Goal: Check status

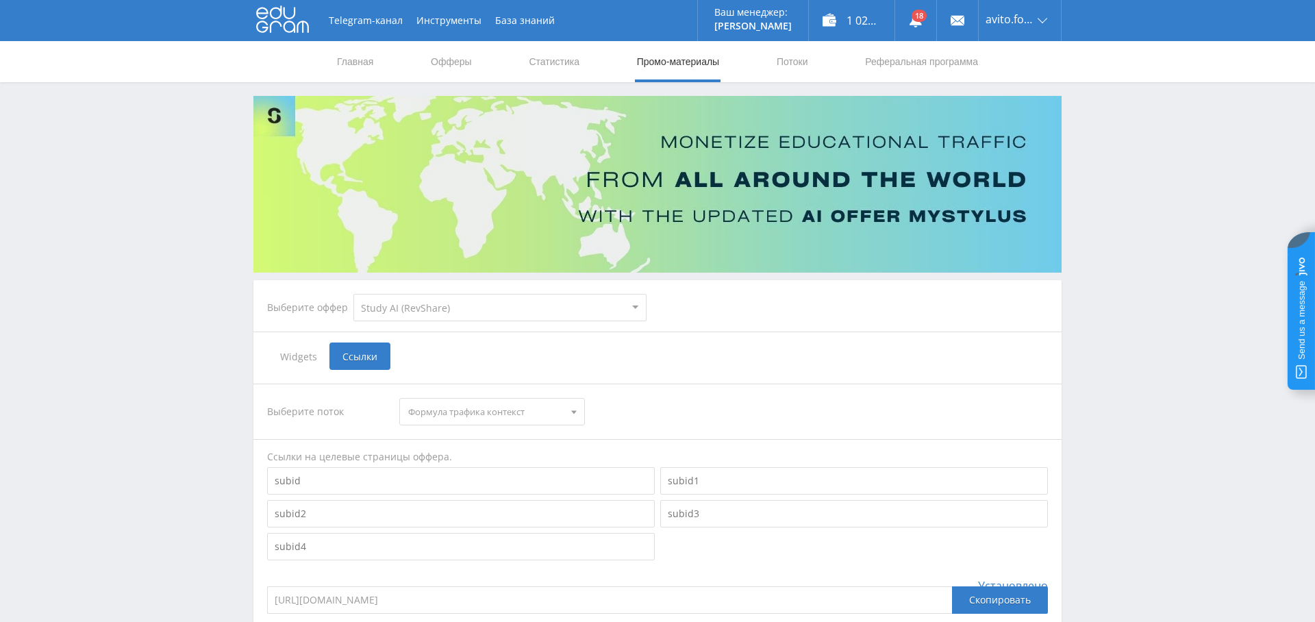
select select "376"
click at [1032, 102] on link "Выход" at bounding box center [1020, 104] width 82 height 25
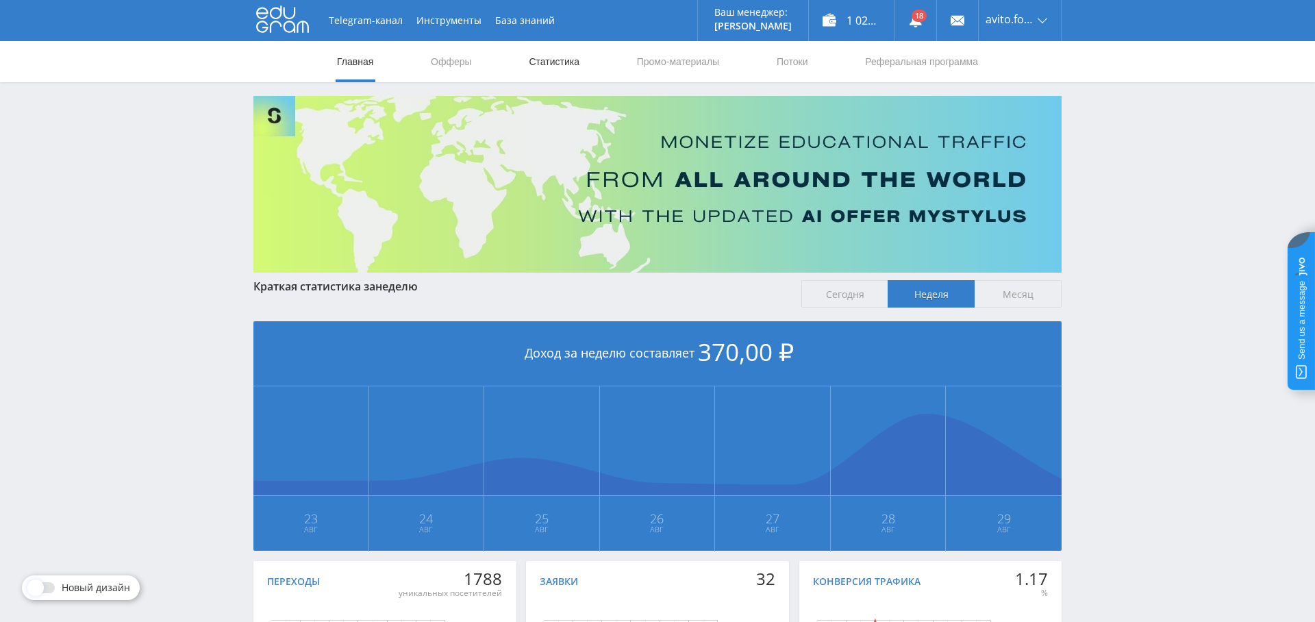
click at [567, 68] on link "Статистика" at bounding box center [554, 61] width 53 height 41
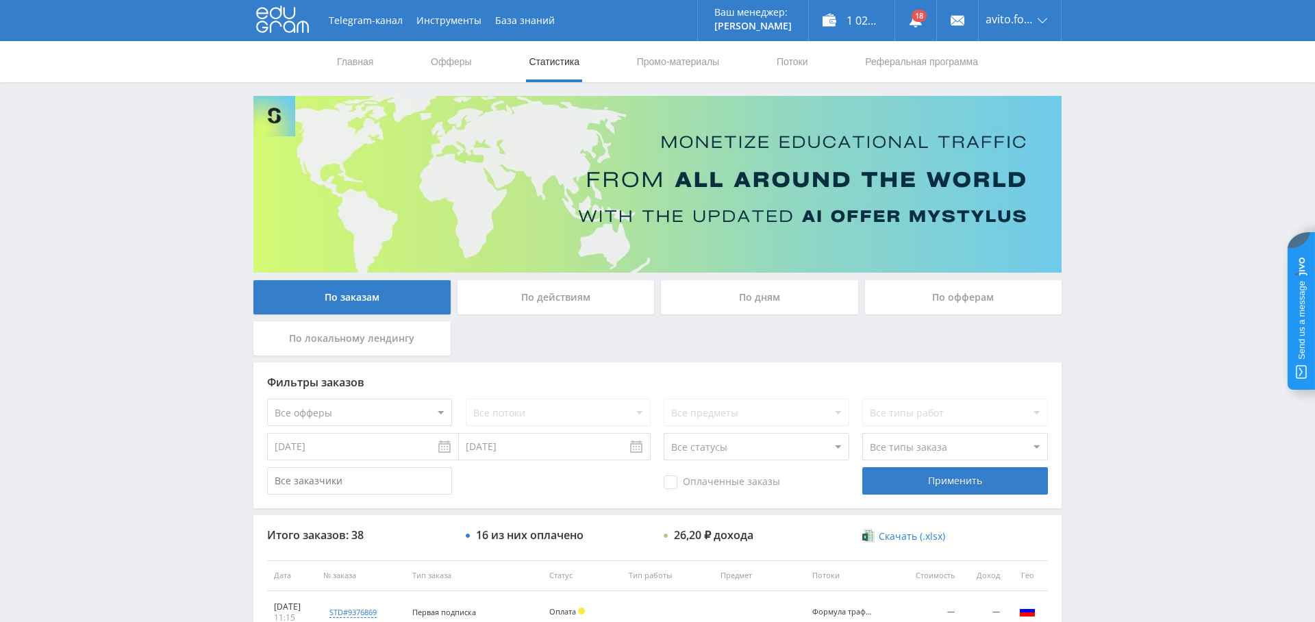
click at [745, 297] on div "По дням" at bounding box center [759, 297] width 197 height 34
click at [0, 0] on input "По дням" at bounding box center [0, 0] width 0 height 0
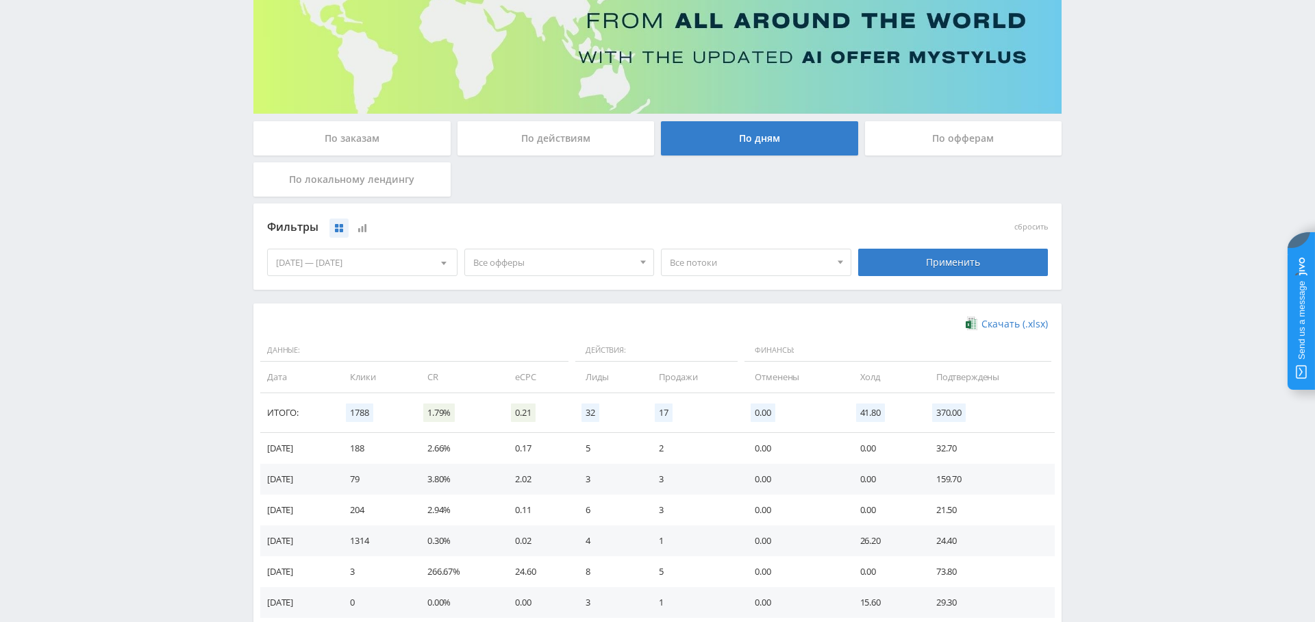
scroll to position [160, 0]
click at [530, 267] on span "Все офферы" at bounding box center [553, 262] width 160 height 26
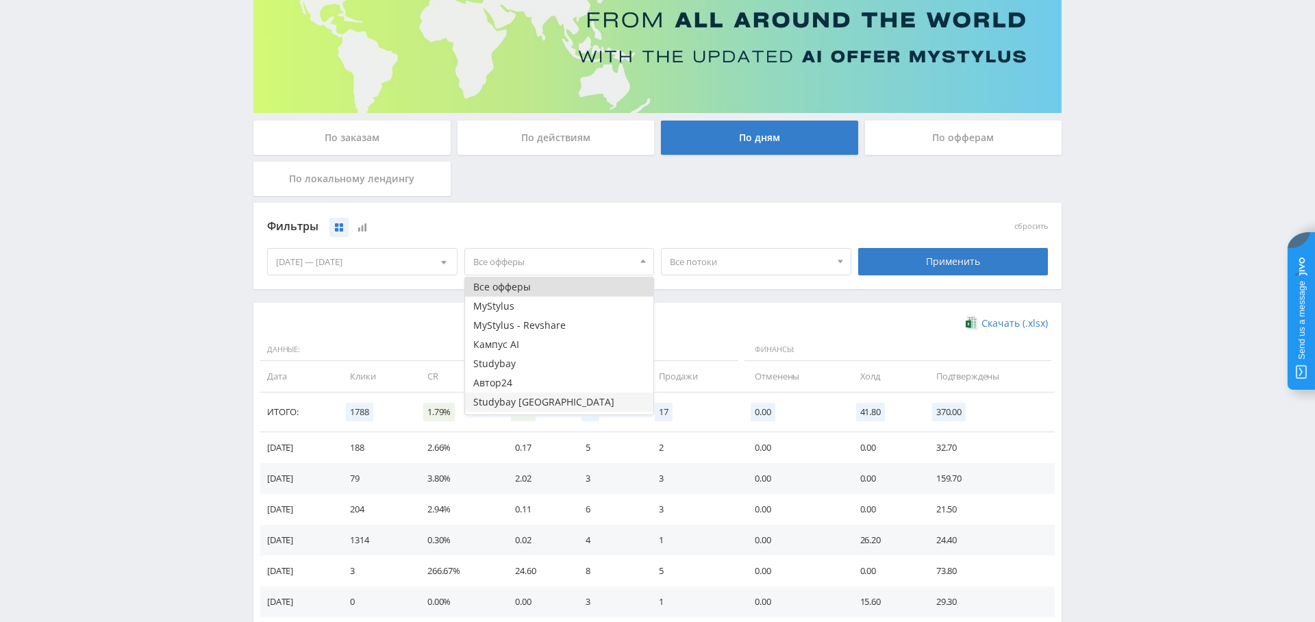
scroll to position [16, 0]
click at [547, 407] on button "Study AI (RevShare)" at bounding box center [559, 404] width 189 height 19
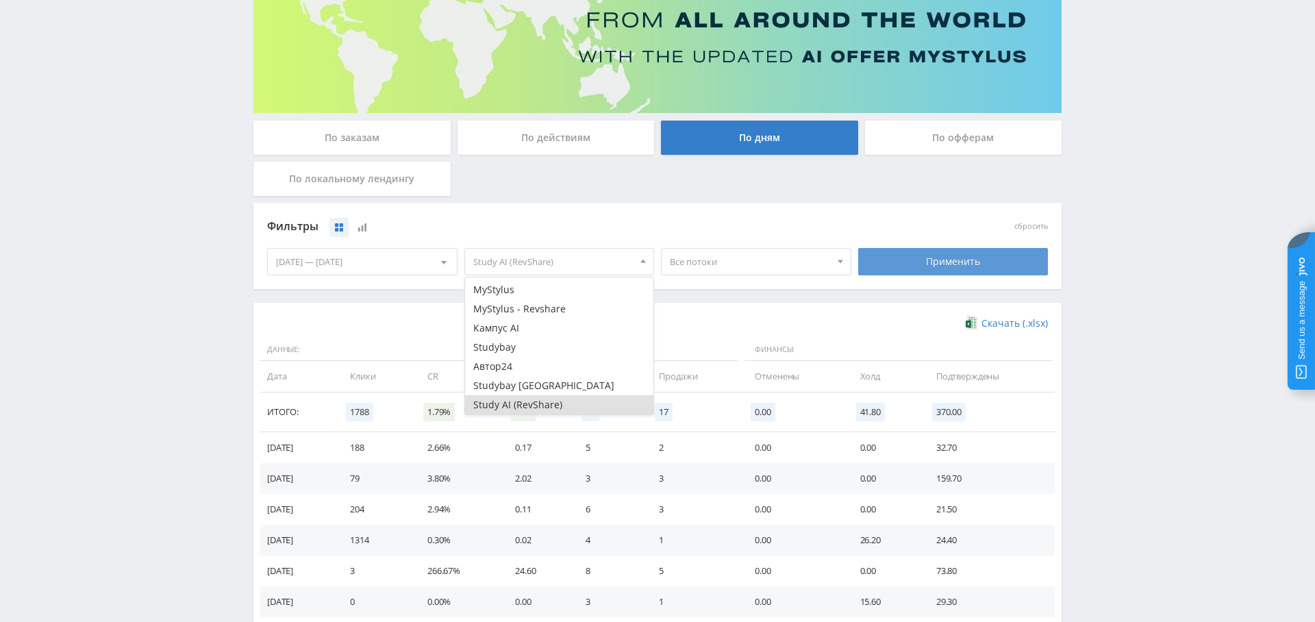
click at [992, 254] on div "Применить" at bounding box center [953, 261] width 190 height 27
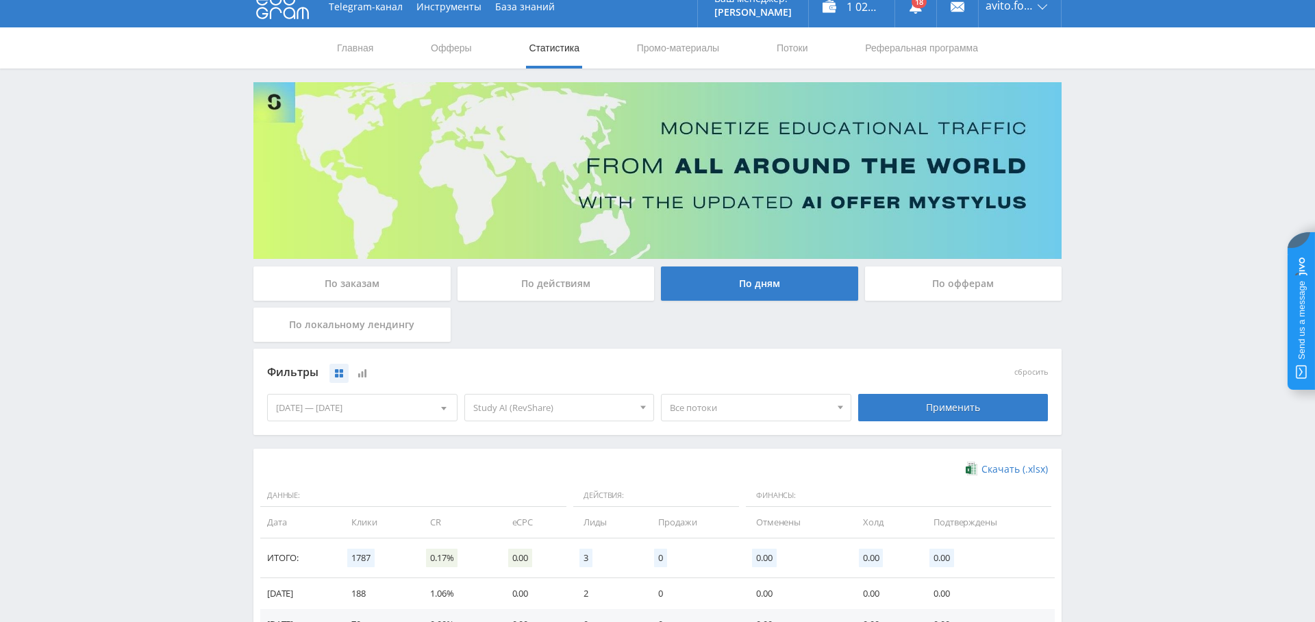
scroll to position [0, 0]
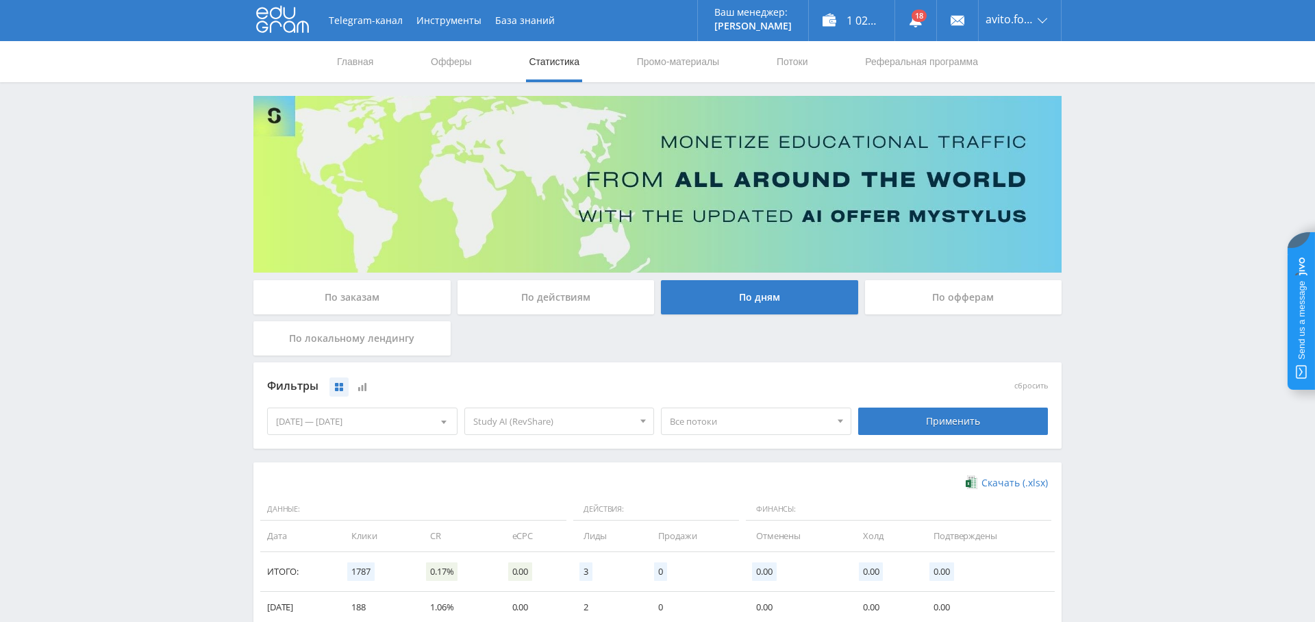
click at [378, 279] on div "По заказам По действиям По дням По офферам По локальному лендингу Фильтры сброс…" at bounding box center [658, 459] width 822 height 726
click at [363, 299] on div "По заказам" at bounding box center [352, 297] width 197 height 34
click at [0, 0] on input "По заказам" at bounding box center [0, 0] width 0 height 0
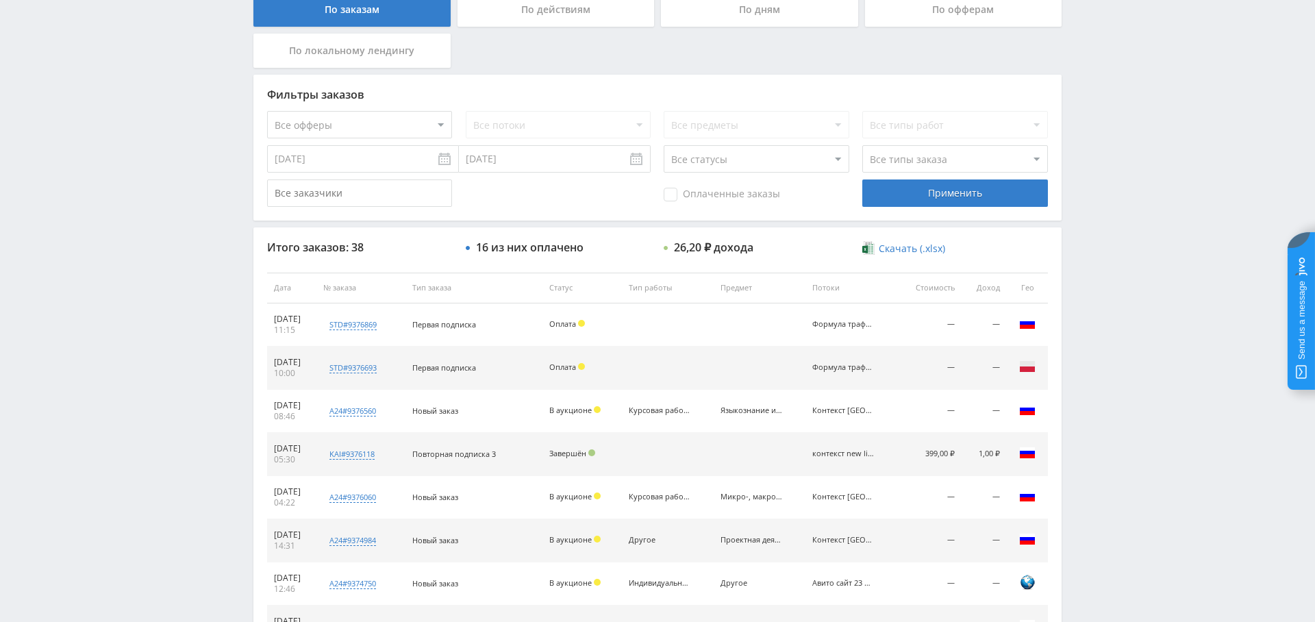
scroll to position [261, 0]
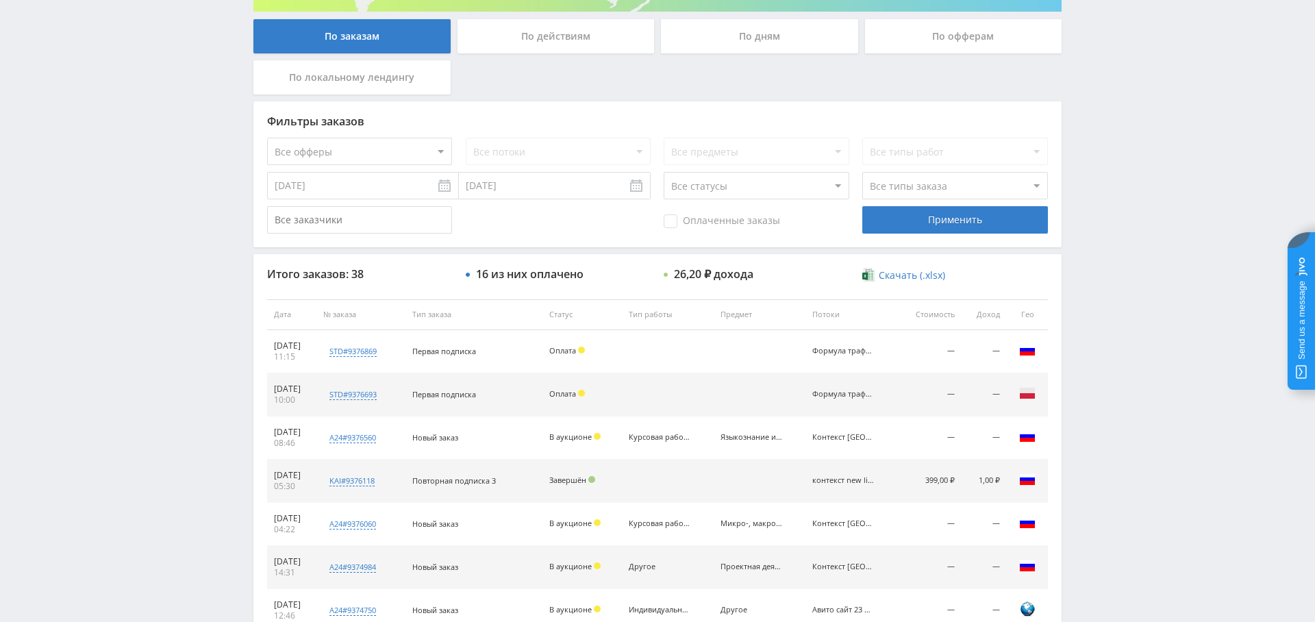
click at [405, 147] on select "Все офферы MyStylus MyStylus - Revshare Кампус AI Studybay Автор24 Studybay Bra…" at bounding box center [359, 151] width 185 height 27
select select "376"
click at [917, 227] on div "Применить" at bounding box center [955, 219] width 185 height 27
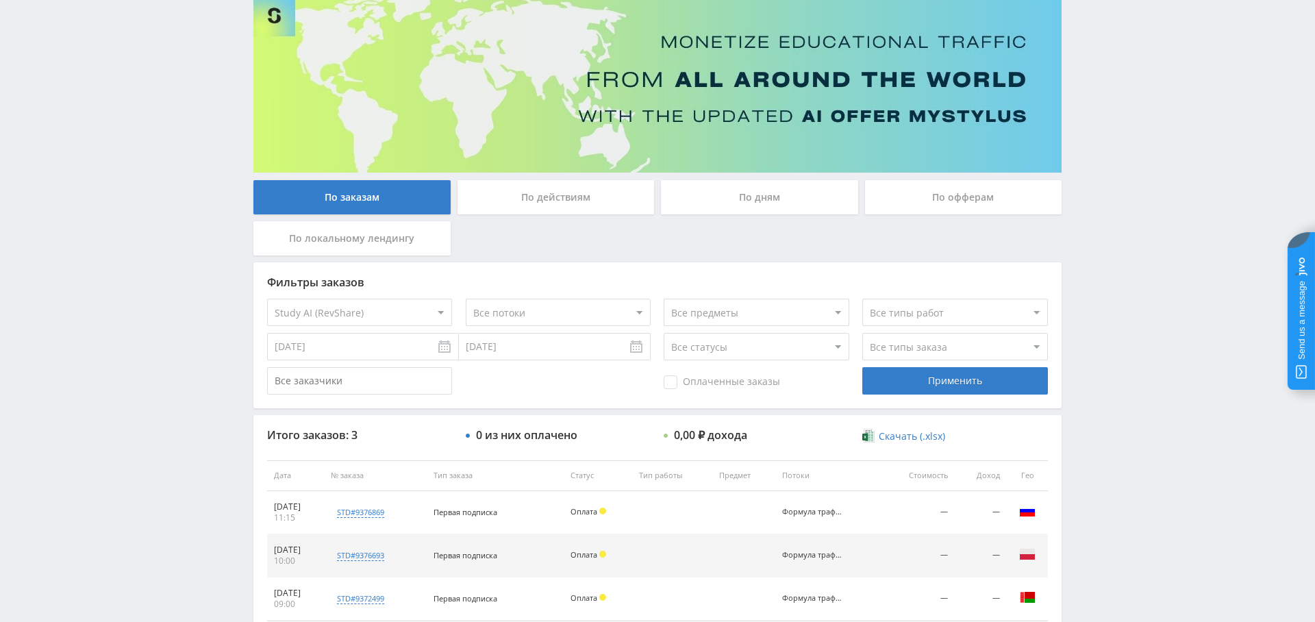
scroll to position [0, 0]
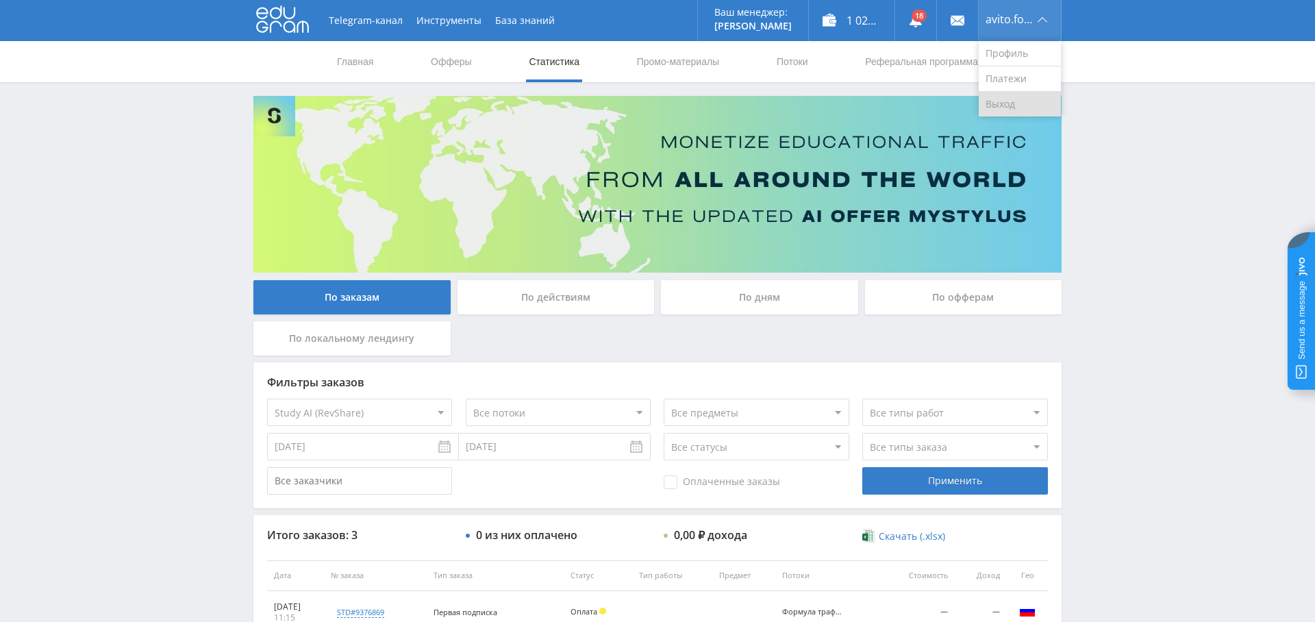
click at [1018, 107] on link "Выход" at bounding box center [1020, 104] width 82 height 25
